Goal: Find specific page/section: Find specific page/section

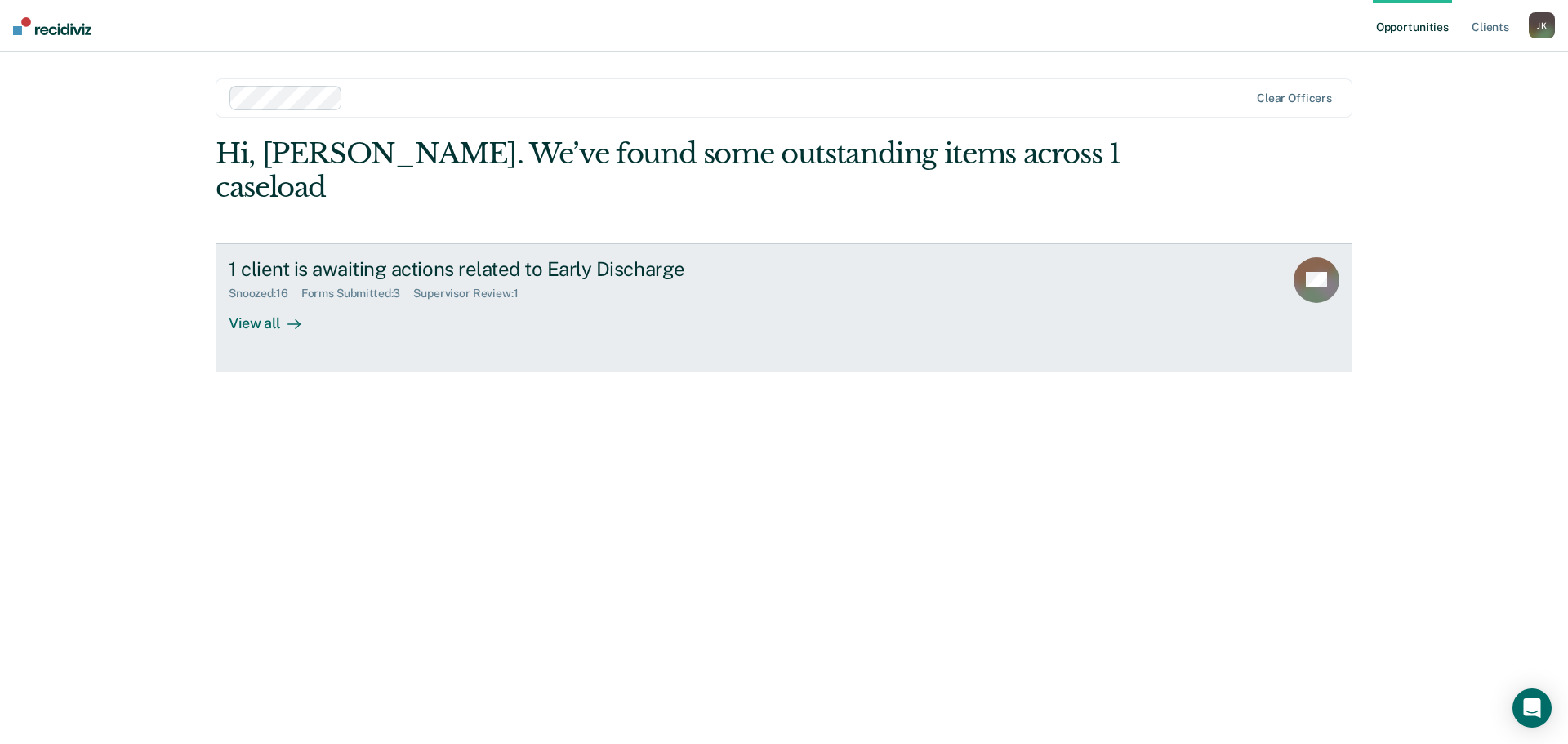
click at [296, 318] on icon at bounding box center [294, 324] width 13 height 13
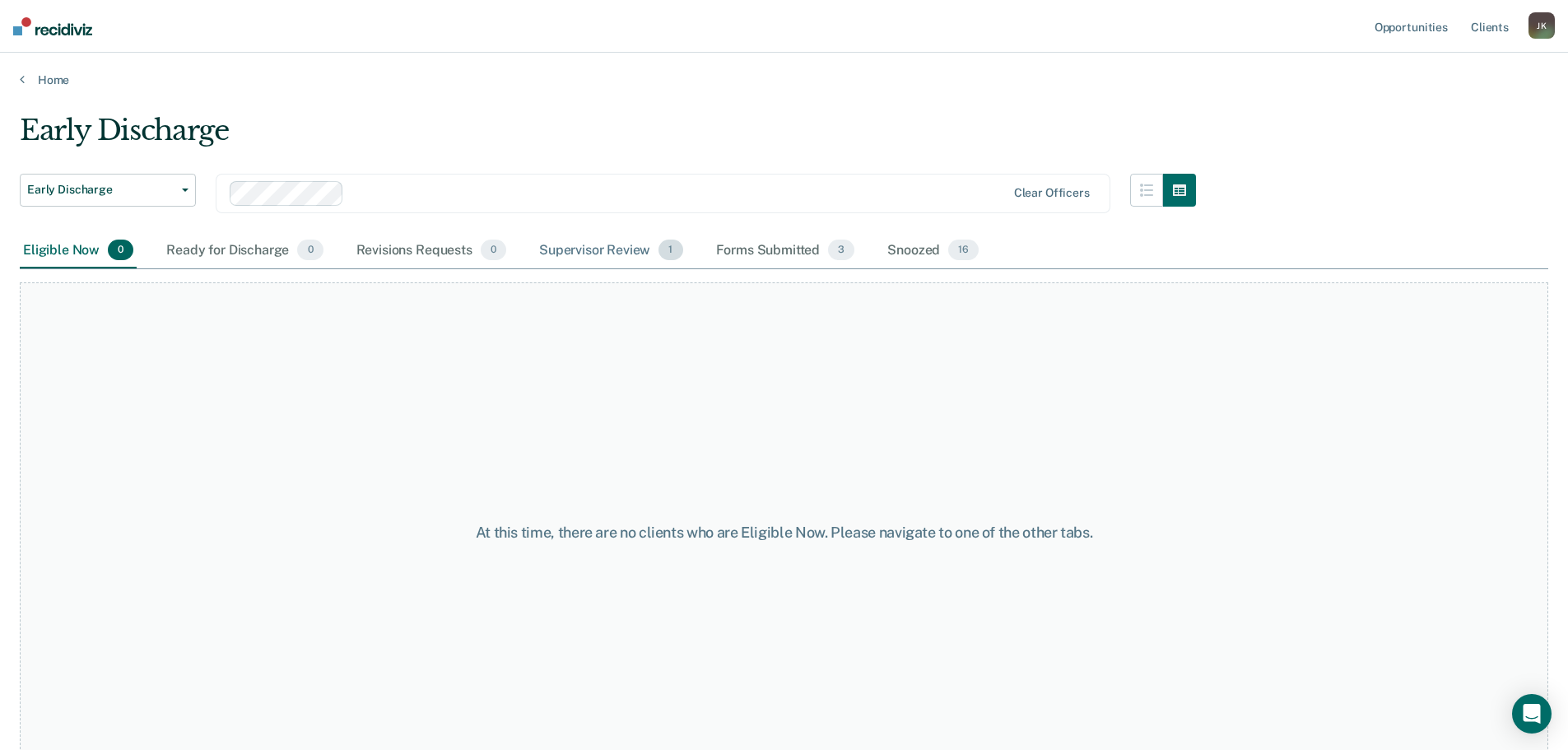
click at [599, 253] on div "Supervisor Review 1" at bounding box center [611, 251] width 150 height 36
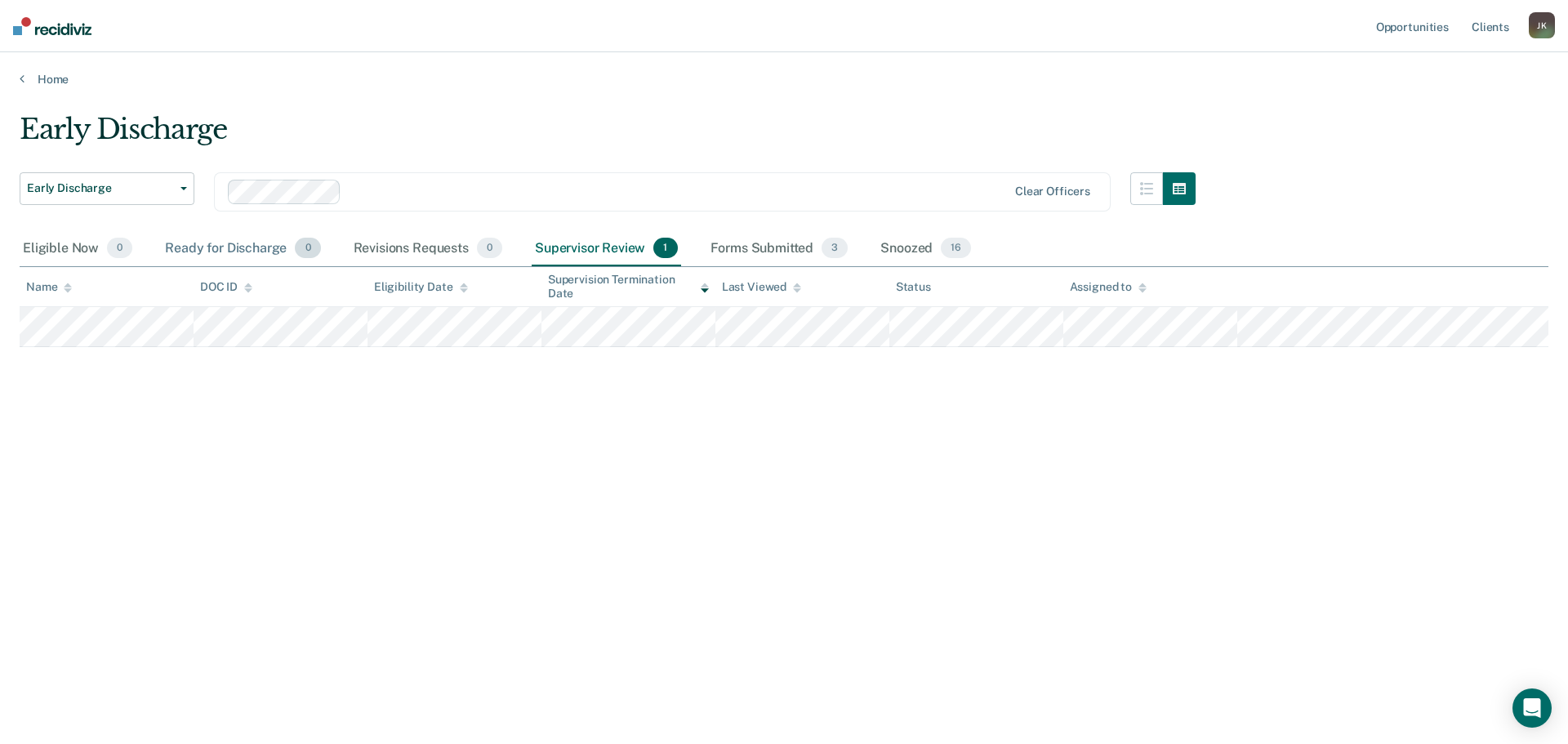
click at [203, 245] on div "Ready for Discharge 0" at bounding box center [242, 249] width 161 height 36
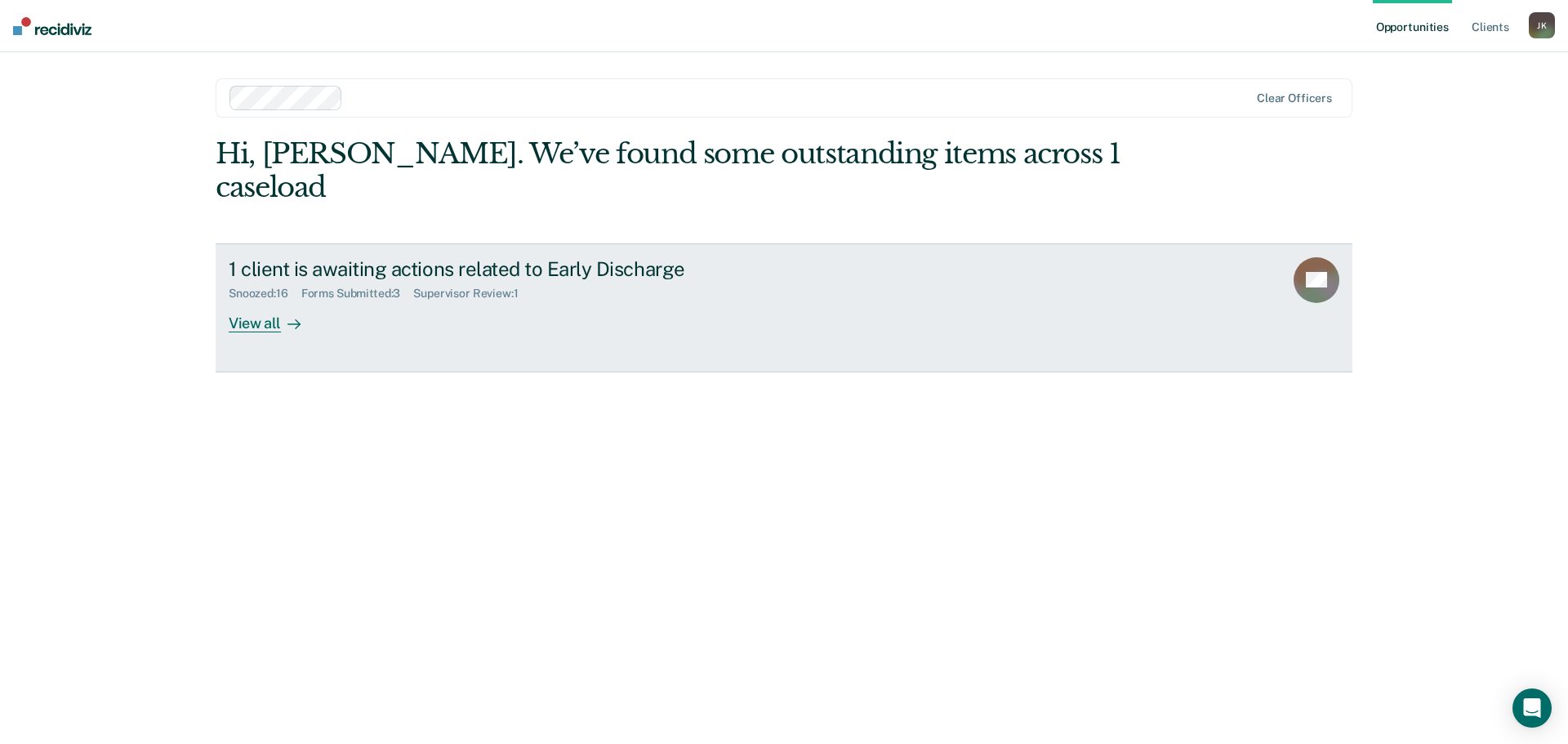
click at [276, 300] on div "View all" at bounding box center [274, 316] width 92 height 32
